Goal: Task Accomplishment & Management: Manage account settings

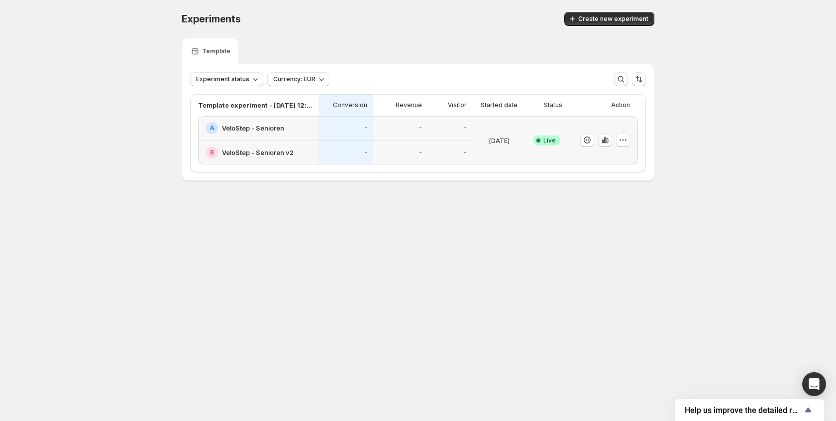
click at [603, 143] on icon "button" at bounding box center [603, 141] width 2 height 4
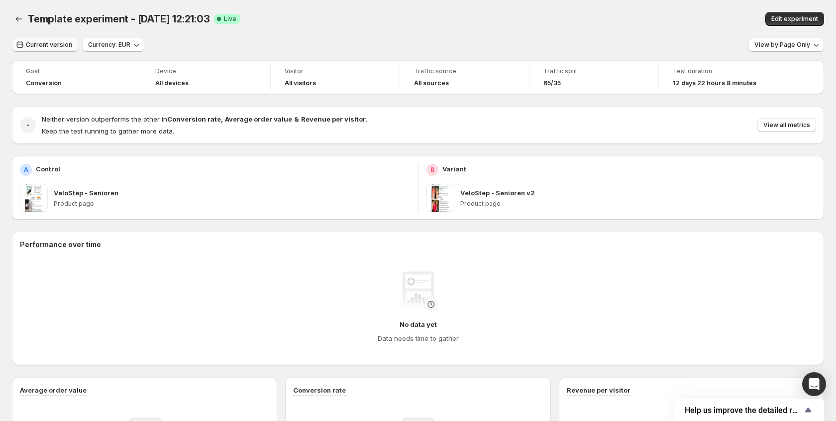
click at [34, 46] on span "Current version" at bounding box center [49, 45] width 46 height 8
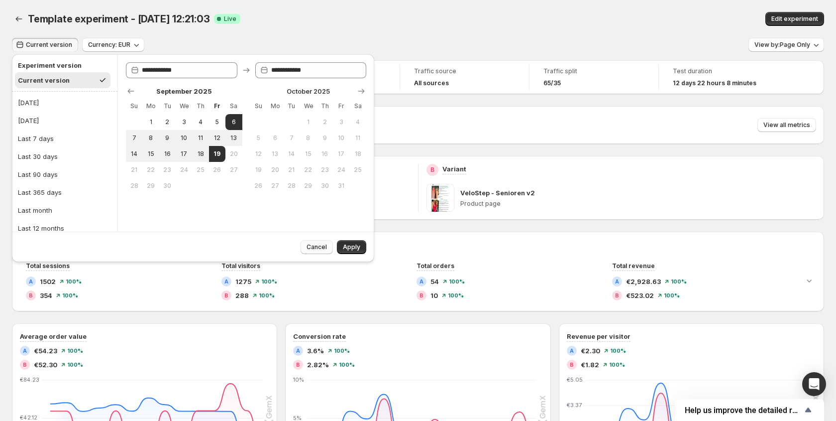
click at [317, 246] on span "Cancel" at bounding box center [317, 247] width 20 height 8
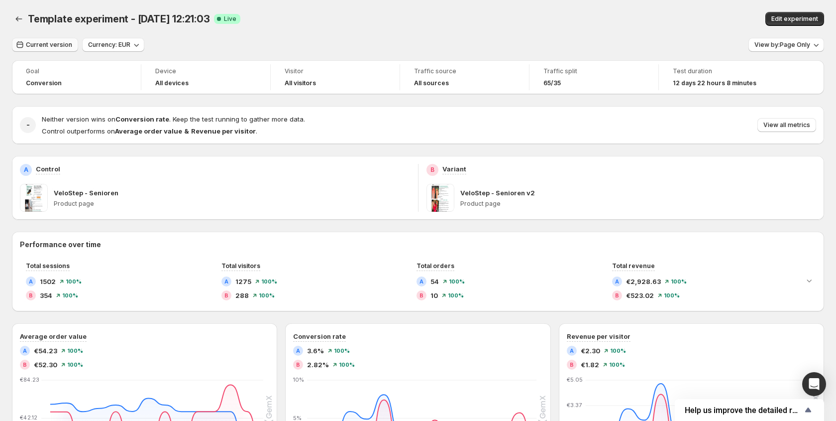
click at [48, 43] on span "Current version" at bounding box center [49, 45] width 46 height 8
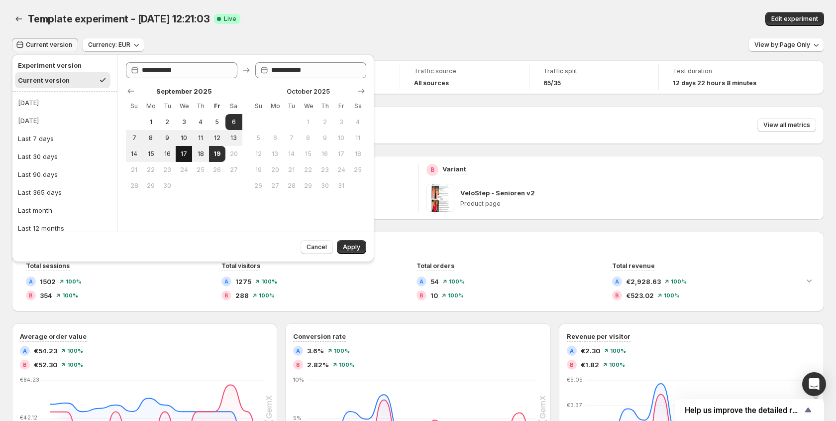
drag, startPoint x: 171, startPoint y: 155, endPoint x: 180, endPoint y: 155, distance: 8.5
click at [171, 155] on span "16" at bounding box center [167, 154] width 8 height 8
type input "**********"
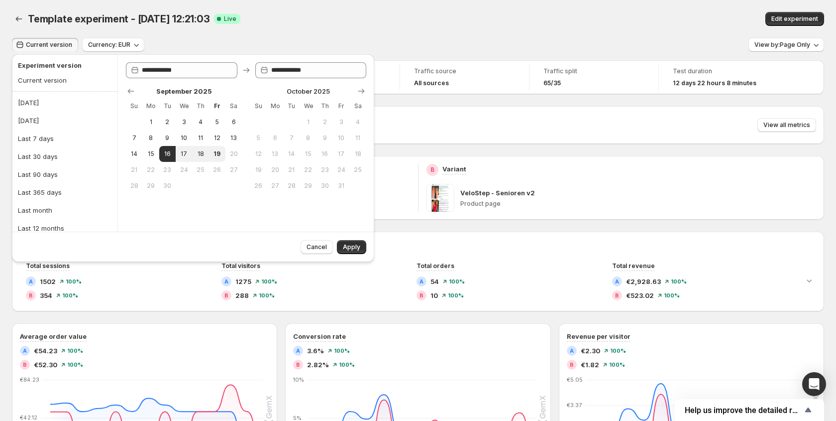
drag, startPoint x: 222, startPoint y: 155, endPoint x: 306, endPoint y: 219, distance: 105.2
click at [222, 156] on button "19" at bounding box center [217, 154] width 16 height 16
type input "**********"
click at [348, 244] on span "Apply" at bounding box center [351, 247] width 17 height 8
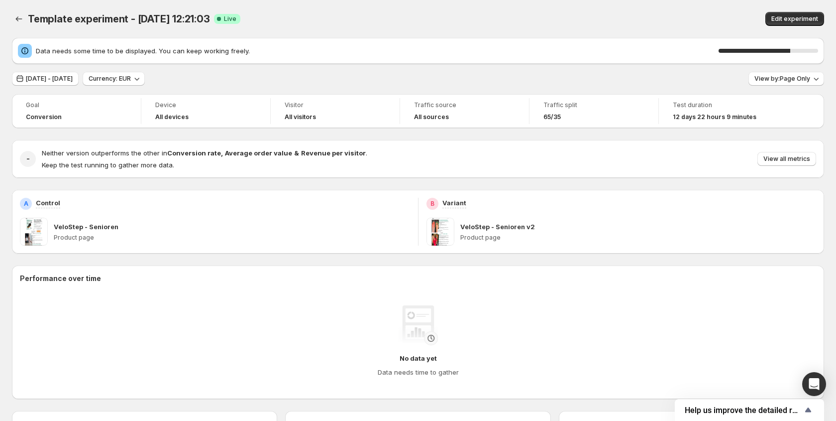
click at [440, 79] on div "[DATE] - [DATE] Currency: EUR View by: Page Only" at bounding box center [418, 79] width 813 height 14
click at [191, 74] on div "[DATE] - [DATE] Currency: EUR View by: Page Only" at bounding box center [418, 79] width 813 height 14
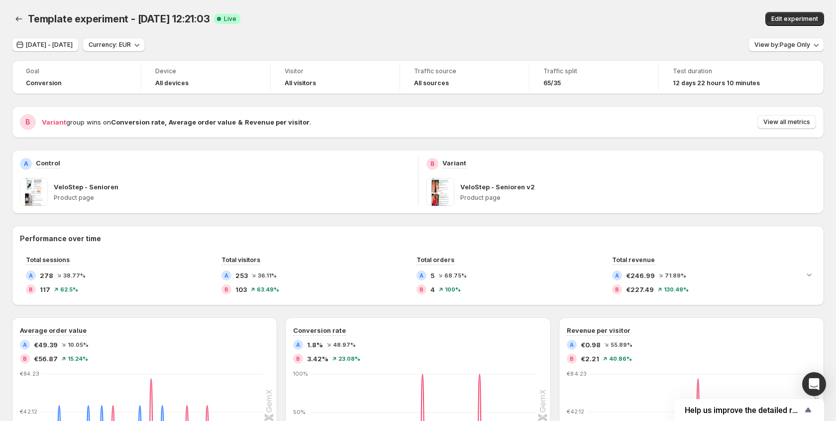
click at [802, 17] on span "Edit experiment" at bounding box center [795, 19] width 47 height 8
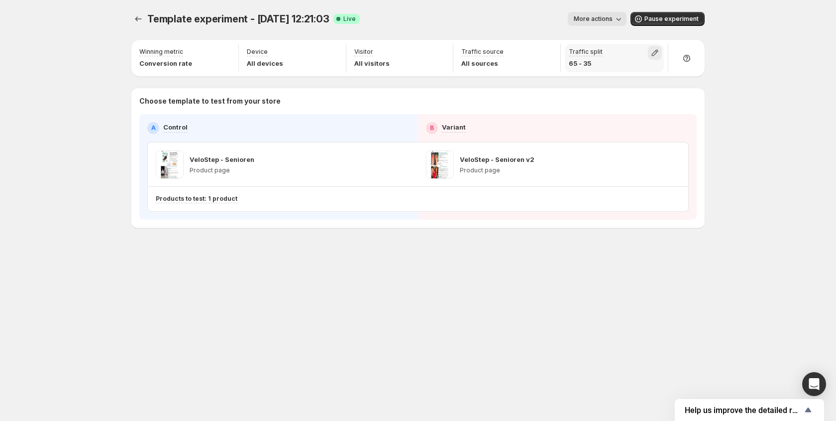
click at [661, 52] on button "button" at bounding box center [655, 53] width 14 height 14
drag, startPoint x: 672, startPoint y: 73, endPoint x: 654, endPoint y: 74, distance: 17.5
type input "**"
click at [654, 74] on input "range" at bounding box center [655, 74] width 143 height 14
click at [482, 23] on div "More actions" at bounding box center [497, 19] width 259 height 14
